Goal: Find specific page/section: Find specific page/section

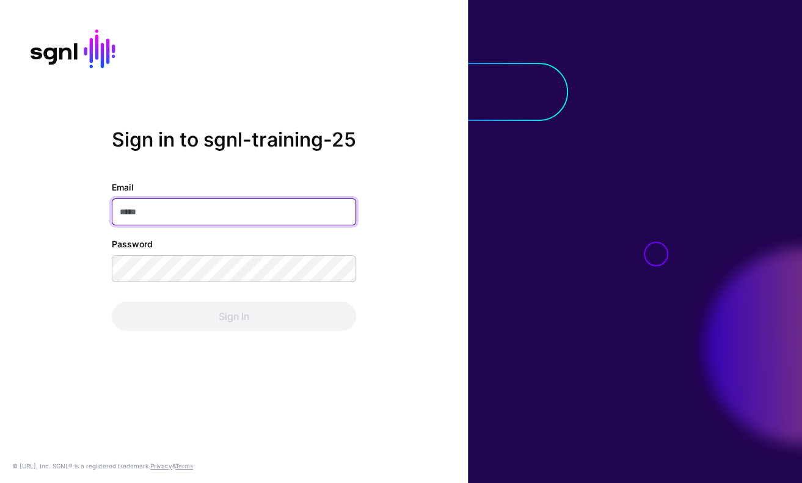
click at [230, 214] on input "Email" at bounding box center [234, 211] width 244 height 27
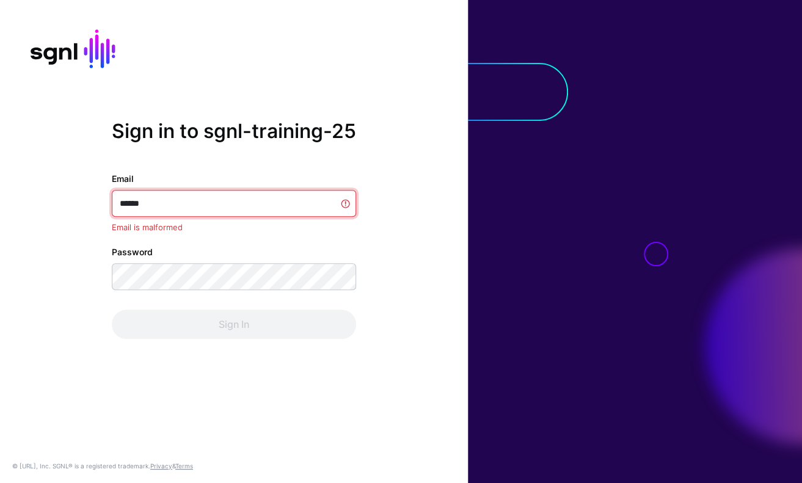
type input "*******"
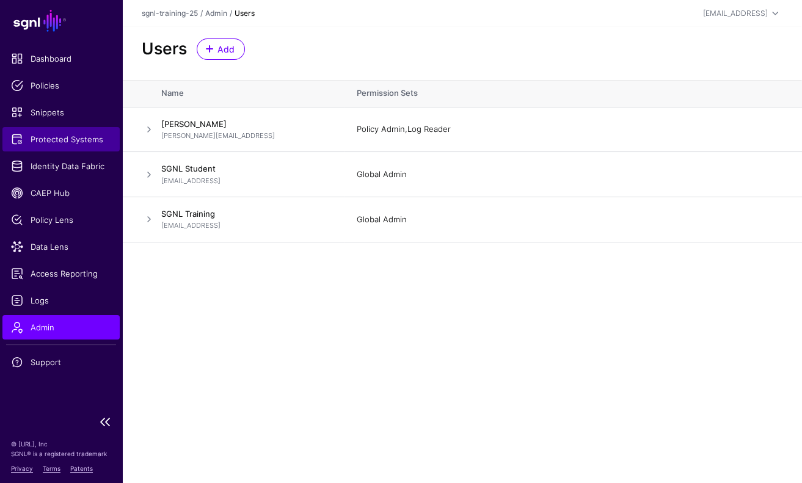
click at [81, 134] on span "Protected Systems" at bounding box center [61, 139] width 100 height 12
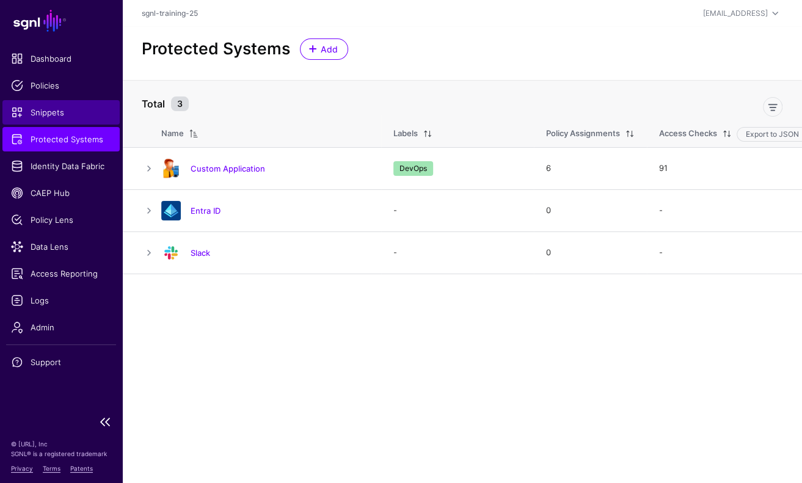
click at [53, 106] on span "Snippets" at bounding box center [61, 112] width 100 height 12
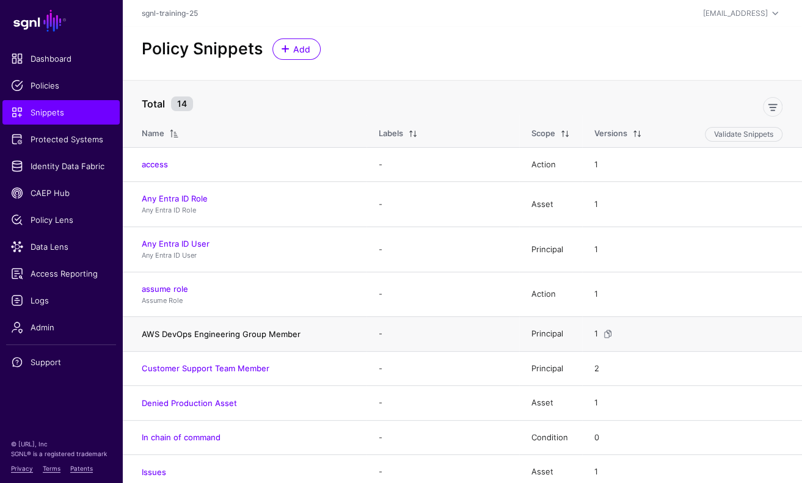
click at [236, 332] on link "AWS DevOps Engineering Group Member" at bounding box center [221, 334] width 159 height 10
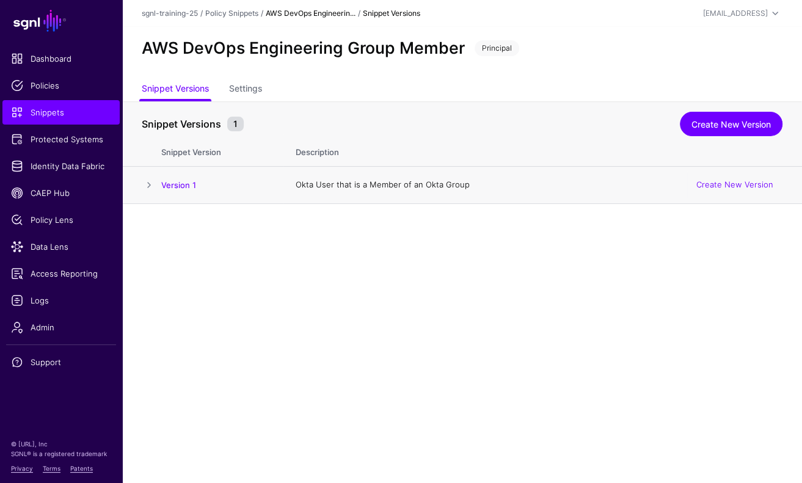
click at [182, 190] on td "Version 1" at bounding box center [222, 184] width 122 height 37
click at [182, 187] on link "Version 1" at bounding box center [178, 185] width 35 height 10
